Goal: Task Accomplishment & Management: Use online tool/utility

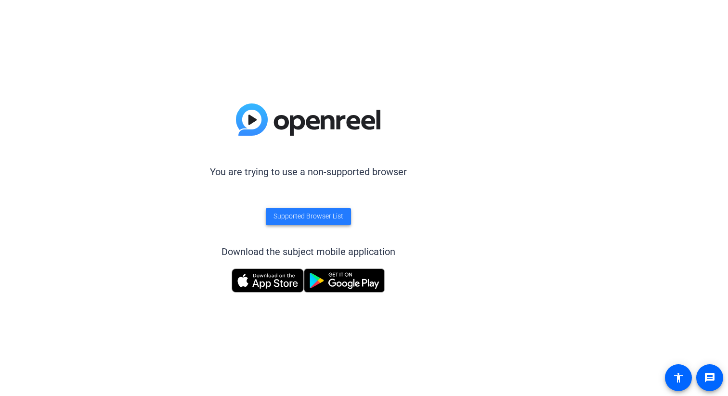
click at [296, 225] on span at bounding box center [308, 216] width 85 height 23
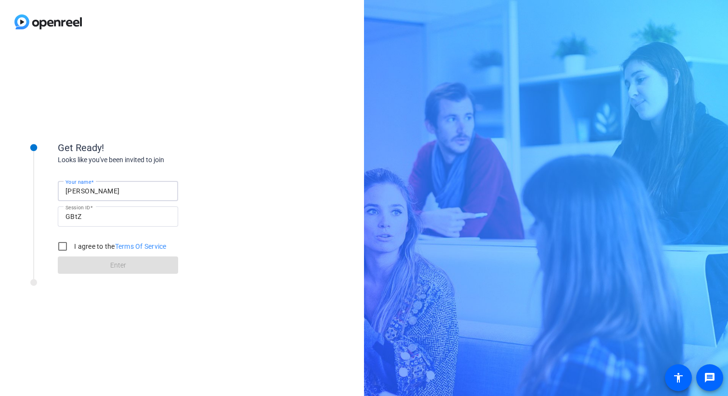
drag, startPoint x: 105, startPoint y: 190, endPoint x: 11, endPoint y: 183, distance: 95.1
click at [11, 183] on div "Get Ready! Looks like you've been invited to join Your name [PERSON_NAME] Sessi…" at bounding box center [130, 202] width 241 height 156
type input "[PERSON_NAME]"
click at [64, 247] on input "I agree to the Terms Of Service" at bounding box center [62, 246] width 19 height 19
checkbox input "true"
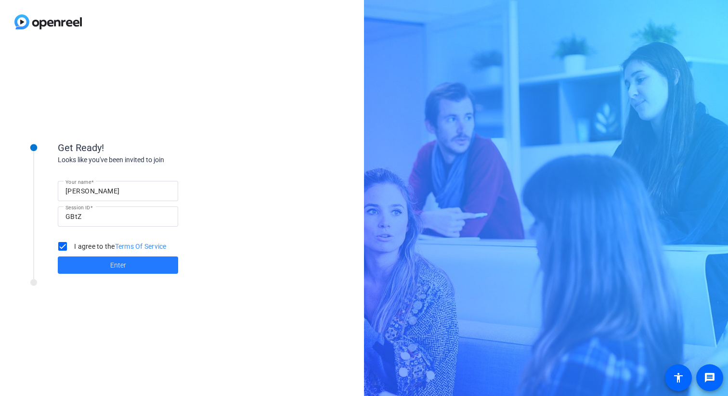
click at [79, 263] on span at bounding box center [118, 265] width 120 height 23
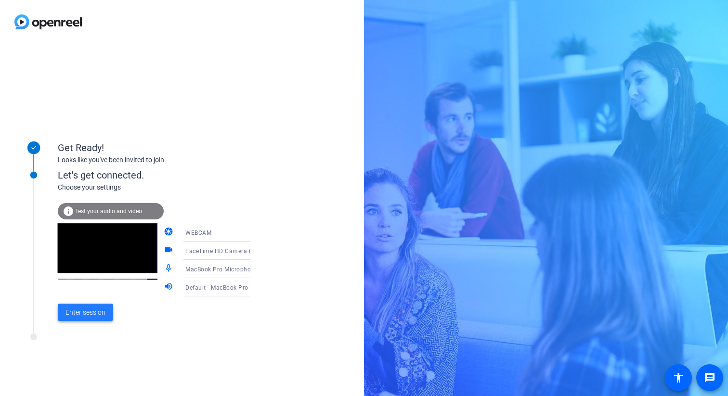
click at [90, 306] on span at bounding box center [85, 312] width 55 height 23
